Goal: Information Seeking & Learning: Learn about a topic

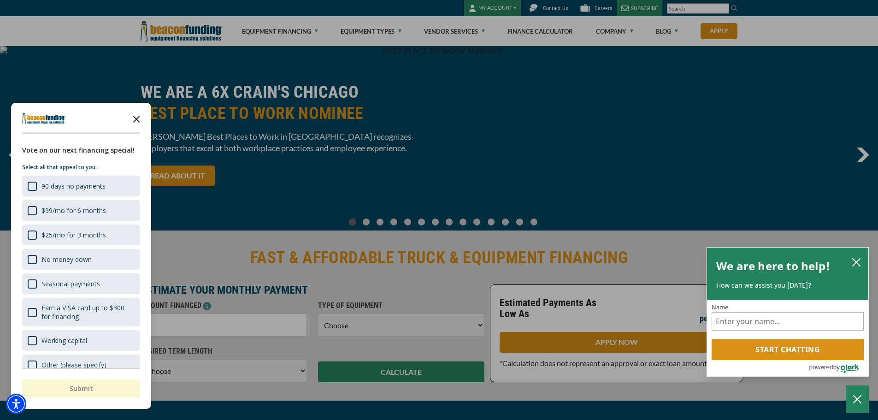
click at [136, 118] on icon "Close the survey" at bounding box center [136, 118] width 18 height 18
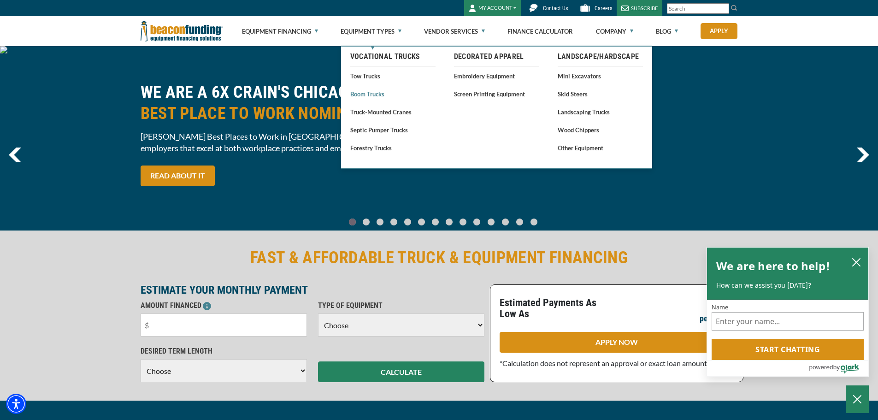
click at [358, 98] on link "Boom Trucks" at bounding box center [392, 94] width 85 height 12
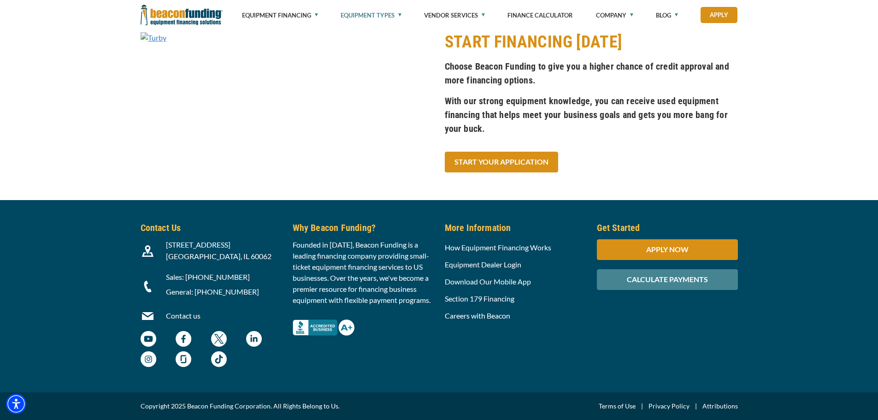
scroll to position [3087, 0]
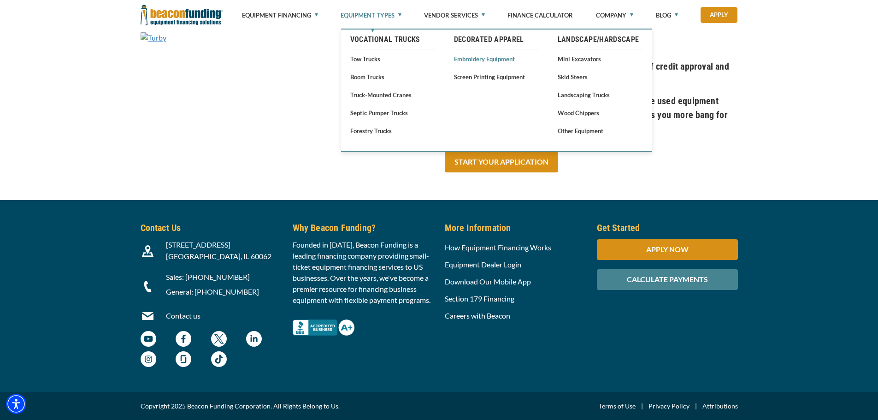
click at [478, 58] on link "Embroidery Equipment" at bounding box center [496, 59] width 85 height 12
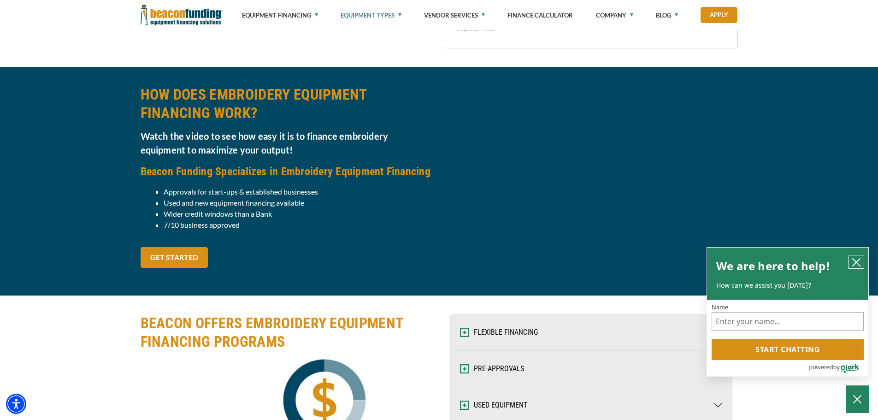
scroll to position [968, 0]
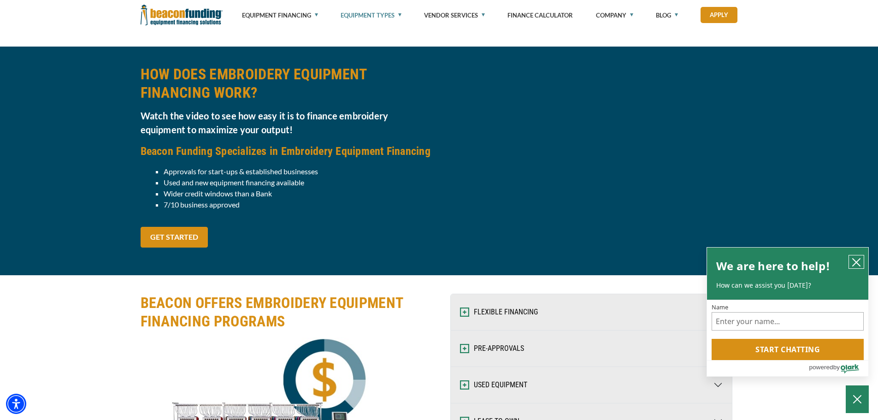
click at [852, 262] on button "close chatbox" at bounding box center [856, 261] width 15 height 13
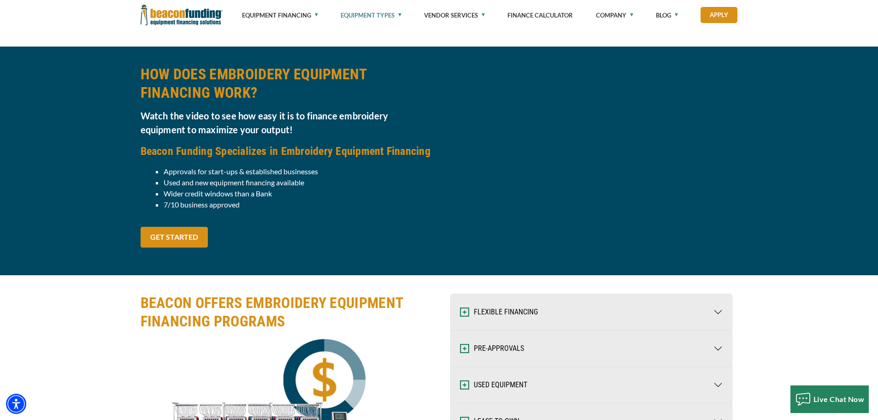
click at [815, 182] on div "HOW DOES EMBROIDERY EQUIPMENT FINANCING WORK? Watch the video to see how easy i…" at bounding box center [439, 161] width 878 height 229
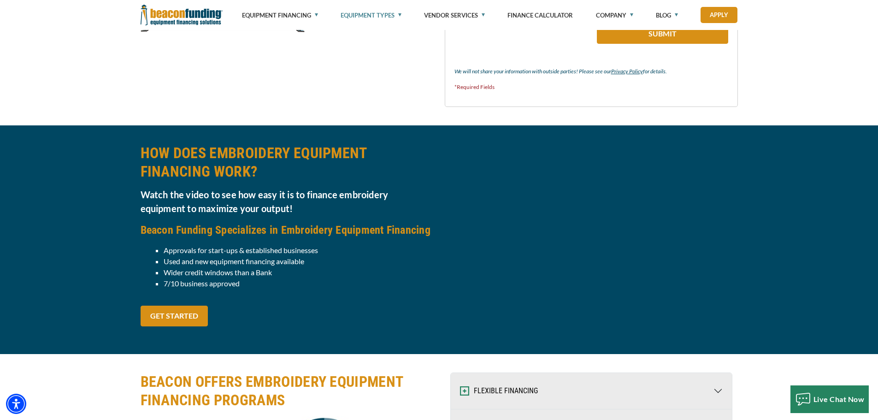
scroll to position [876, 0]
